Goal: Obtain resource: Download file/media

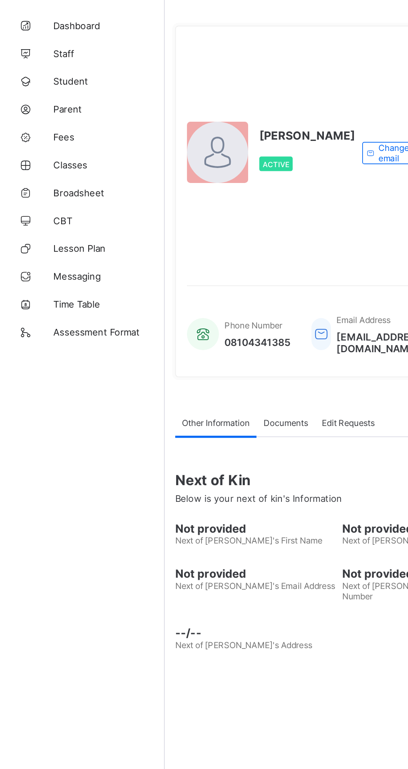
click at [52, 149] on span "Broadsheet" at bounding box center [66, 150] width 67 height 7
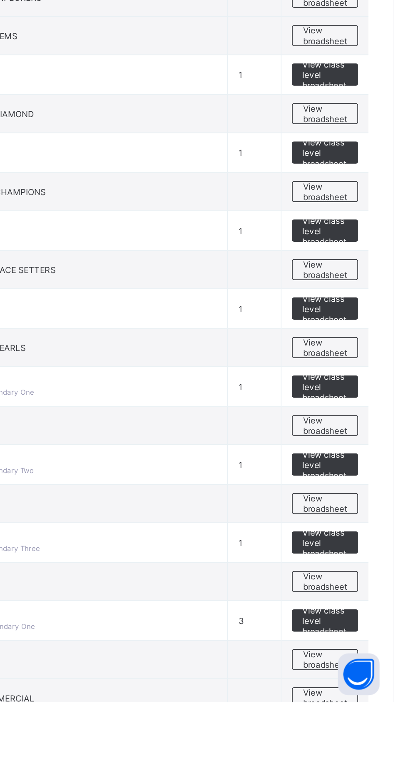
click at [372, 599] on span "View broadsheet" at bounding box center [367, 603] width 26 height 13
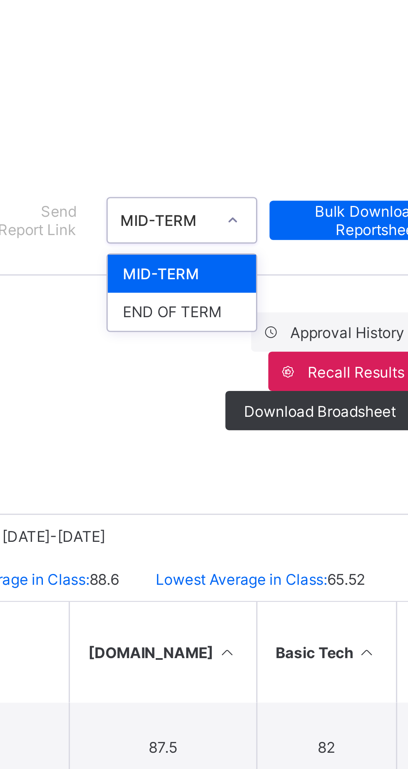
click at [316, 153] on div "END OF TERM" at bounding box center [314, 153] width 50 height 13
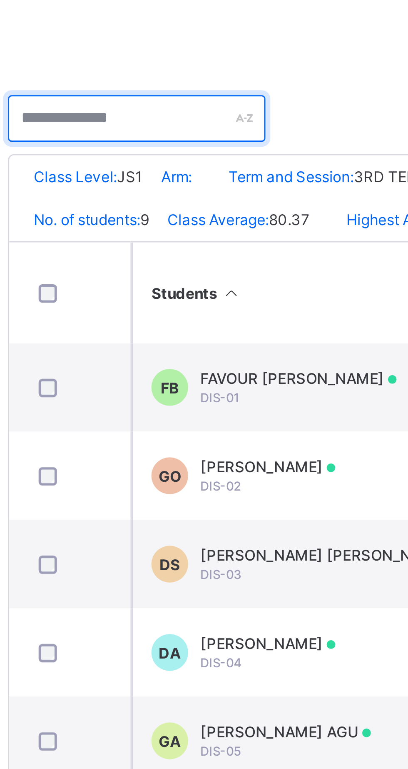
click at [152, 211] on input "text" at bounding box center [152, 210] width 88 height 16
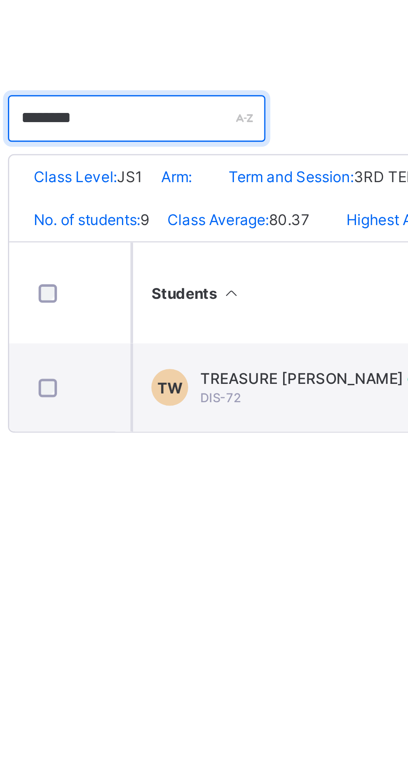
type input "********"
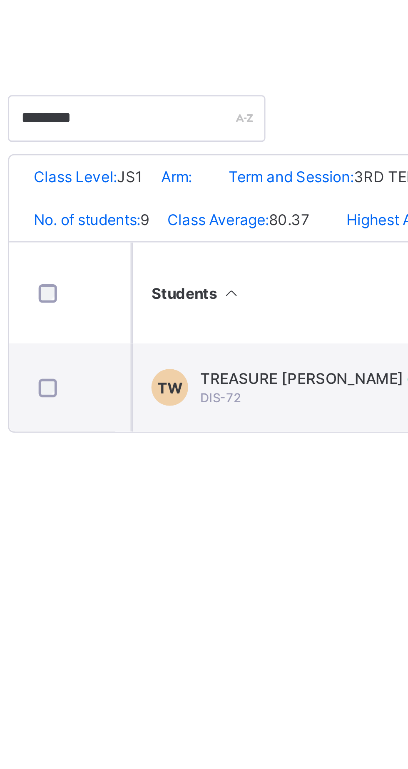
click at [216, 301] on span "TREASURE WILLIAMS" at bounding box center [210, 298] width 73 height 6
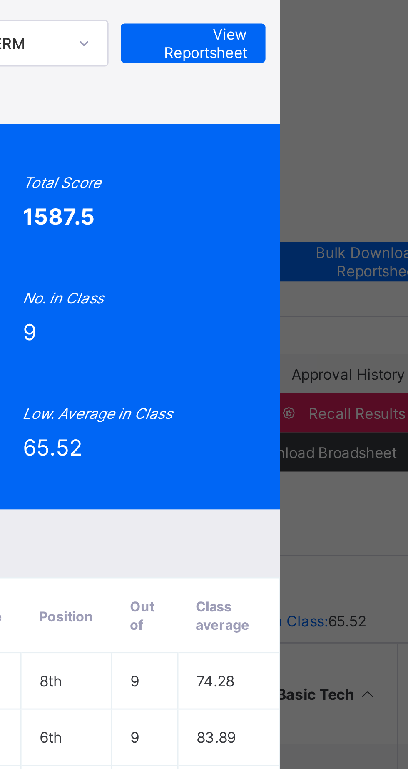
click at [347, 120] on div "Position 8 /9 Final Grade B Total Score 1587.5 Final Average 75.6 No. of Subjec…" at bounding box center [204, 141] width 286 height 131
click at [336, 55] on span "View Reportsheet" at bounding box center [317, 48] width 37 height 13
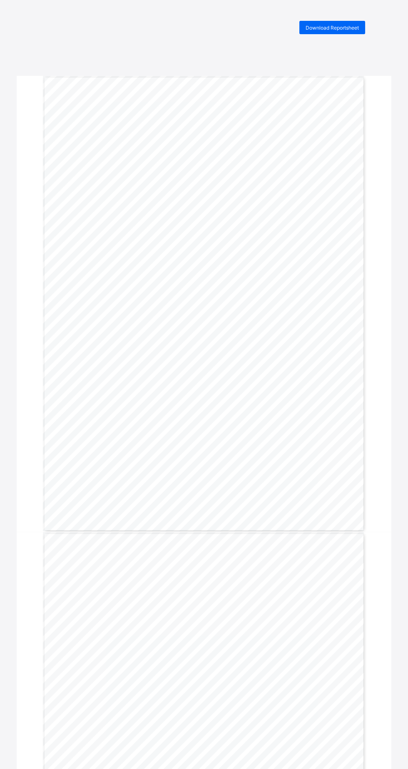
click at [343, 31] on div "Download Reportsheet" at bounding box center [333, 27] width 66 height 13
